Goal: Transaction & Acquisition: Book appointment/travel/reservation

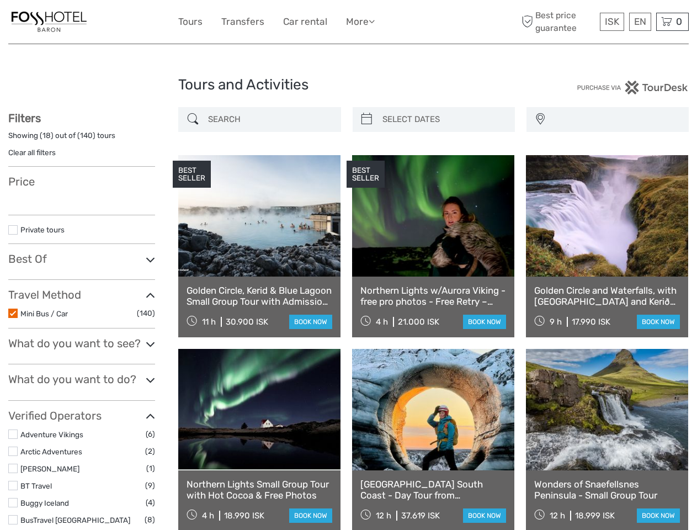
select select
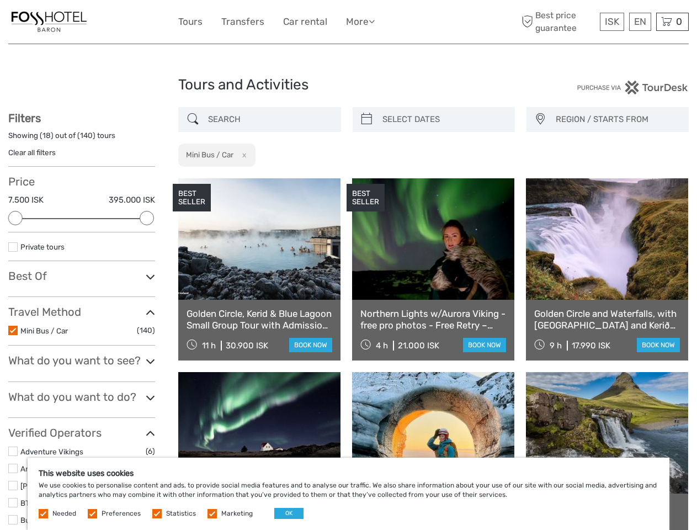
click at [348, 22] on link "More" at bounding box center [360, 22] width 29 height 16
click at [360, 22] on link "More" at bounding box center [360, 22] width 29 height 16
click at [374, 21] on icon at bounding box center [372, 21] width 6 height 9
click at [612, 22] on span "ISK" at bounding box center [612, 21] width 14 height 11
click at [640, 22] on div "EN English Español Deutsch" at bounding box center [641, 22] width 22 height 18
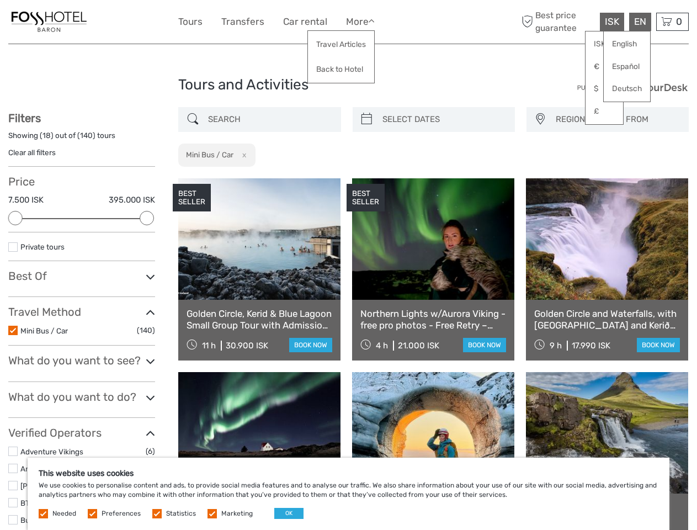
click at [673, 22] on div "0 Items Total 0 ISK Checkout The shopping cart is empty." at bounding box center [673, 22] width 33 height 18
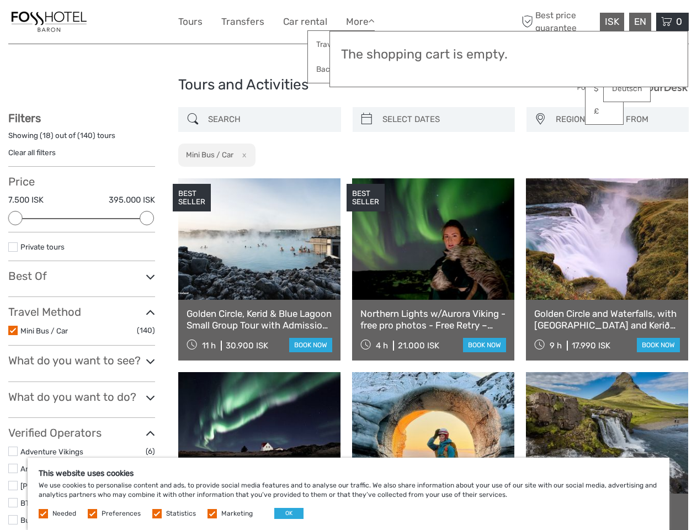
click at [15, 218] on div at bounding box center [15, 218] width 14 height 14
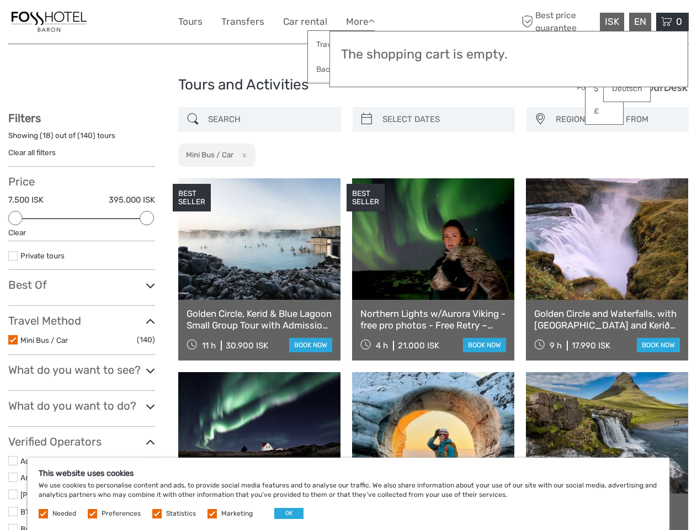
scroll to position [55, 0]
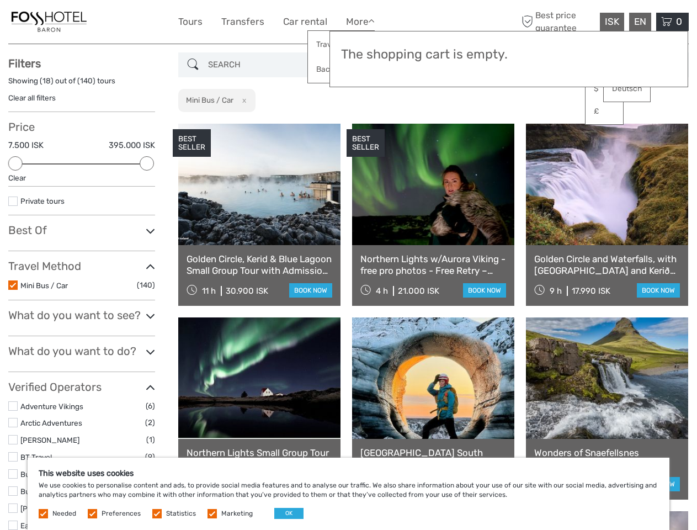
click at [147, 218] on div "Filters Showing ( 18 ) out of ( 140 ) tours Clear all filters Price 7.500 ISK 3…" at bounding box center [81, 428] width 147 height 742
click at [367, 124] on link at bounding box center [433, 184] width 162 height 121
click at [443, 124] on link at bounding box center [433, 184] width 162 height 121
